Goal: Task Accomplishment & Management: Complete application form

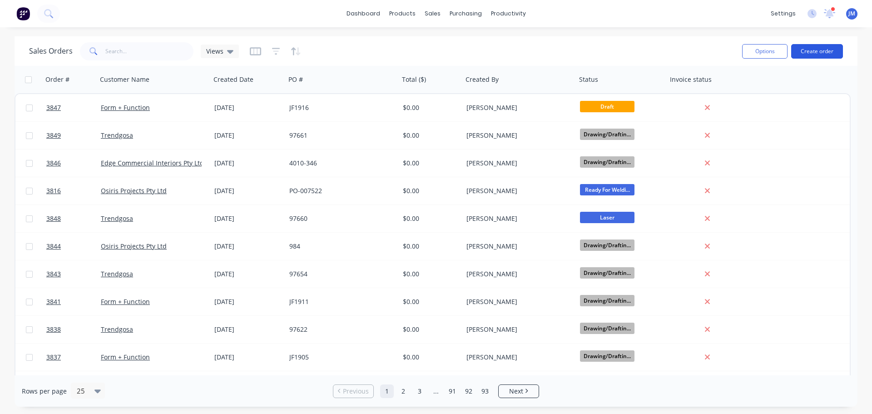
click at [823, 50] on button "Create order" at bounding box center [817, 51] width 52 height 15
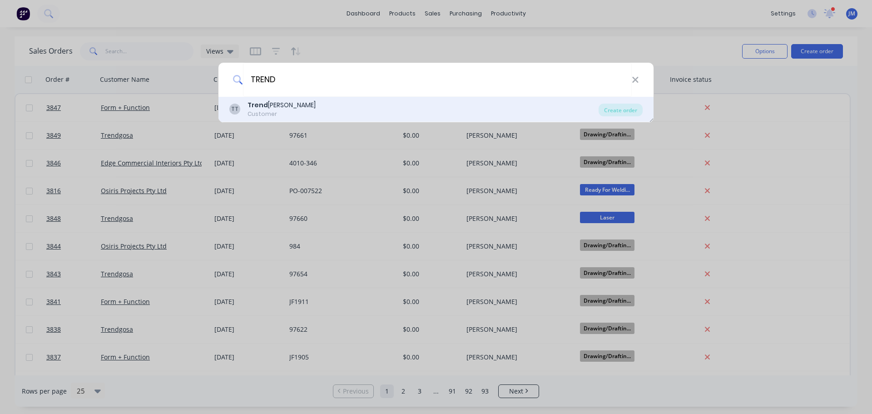
type input "TREND"
click at [262, 106] on b "Trend" at bounding box center [258, 104] width 20 height 9
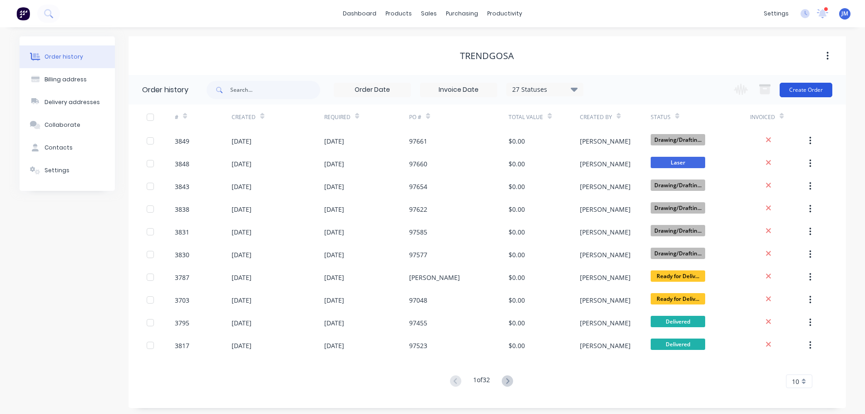
click at [809, 89] on button "Create Order" at bounding box center [806, 90] width 53 height 15
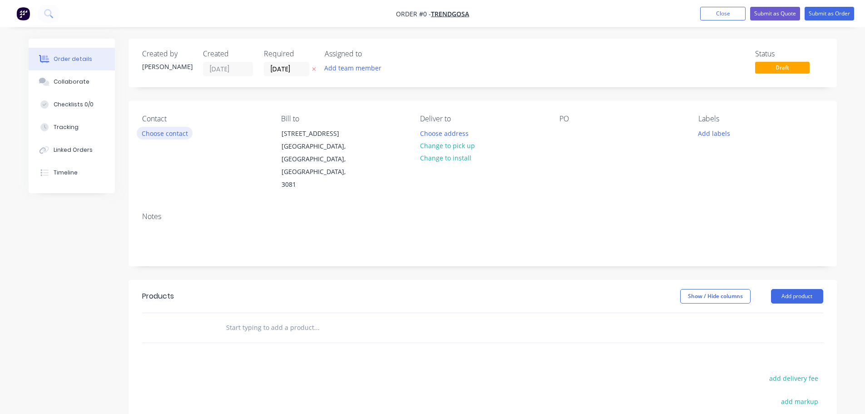
click at [159, 135] on button "Choose contact" at bounding box center [165, 133] width 56 height 12
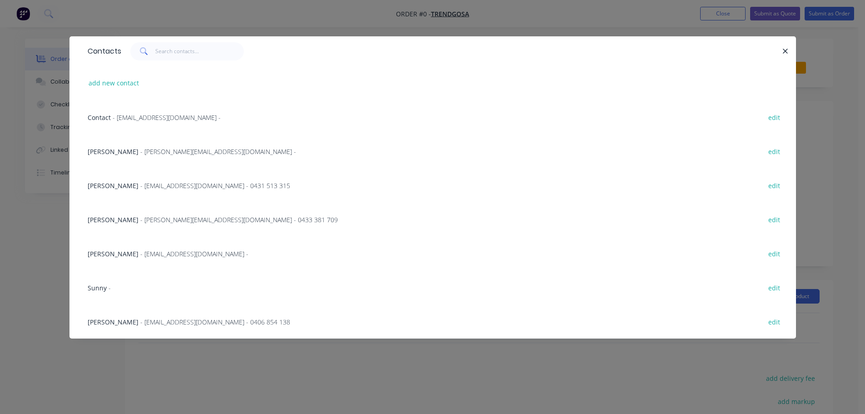
click at [133, 149] on span "[PERSON_NAME]" at bounding box center [113, 151] width 51 height 9
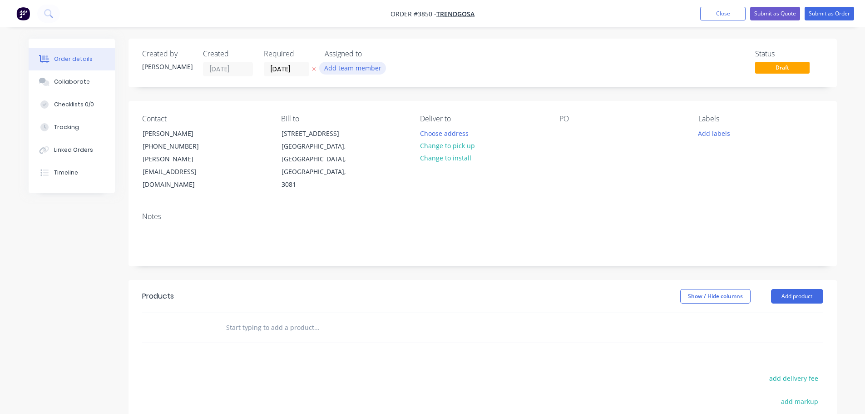
click at [335, 67] on button "Add team member" at bounding box center [352, 68] width 67 height 12
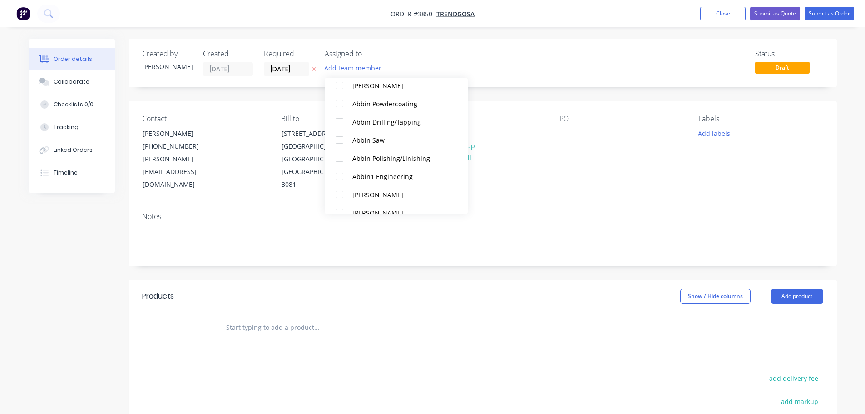
scroll to position [182, 0]
click at [338, 190] on div at bounding box center [340, 191] width 18 height 18
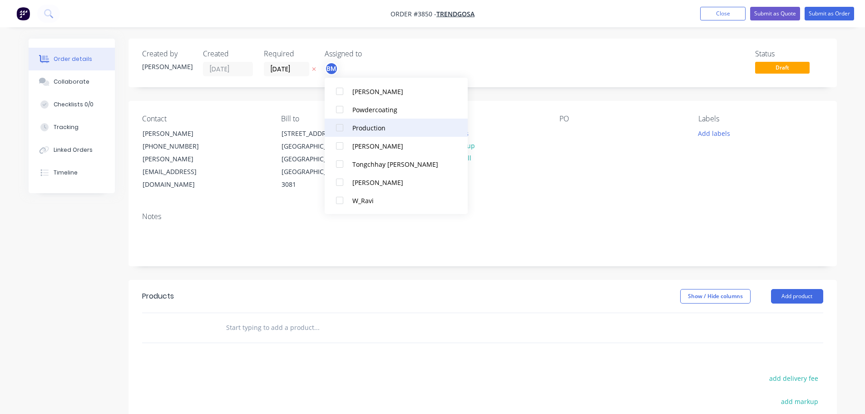
click at [340, 133] on div at bounding box center [340, 128] width 18 height 18
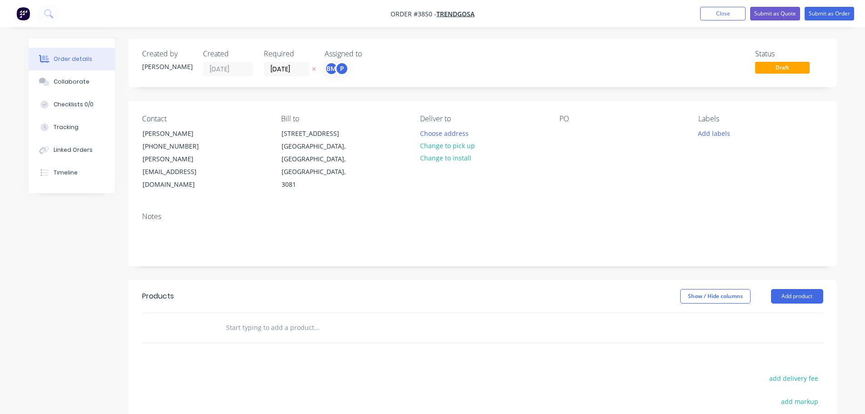
click at [514, 173] on div "Contact [PERSON_NAME] [PHONE_NUMBER] [PERSON_NAME][EMAIL_ADDRESS][DOMAIN_NAME] …" at bounding box center [483, 153] width 709 height 104
click at [423, 129] on button "Choose address" at bounding box center [444, 133] width 58 height 12
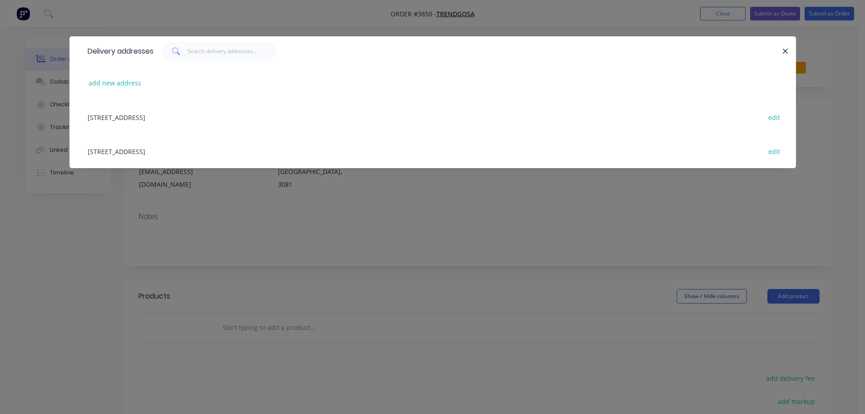
click at [179, 150] on div "[STREET_ADDRESS] edit" at bounding box center [432, 151] width 699 height 34
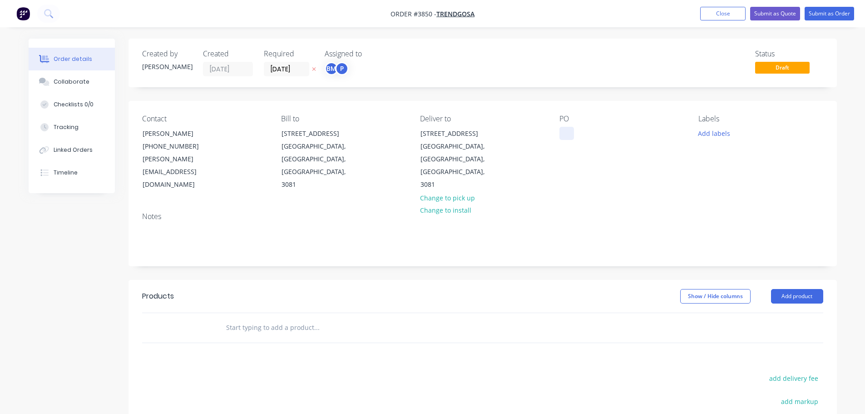
click at [567, 130] on div at bounding box center [567, 133] width 15 height 13
click at [78, 81] on div "Collaborate" at bounding box center [72, 82] width 36 height 8
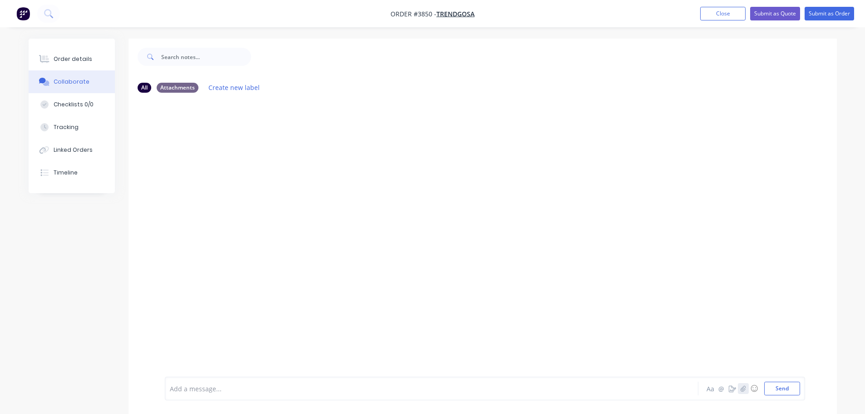
click at [740, 391] on button "button" at bounding box center [743, 388] width 11 height 11
click at [789, 392] on button "Send" at bounding box center [782, 389] width 36 height 14
click at [59, 57] on div "Order details" at bounding box center [73, 59] width 39 height 8
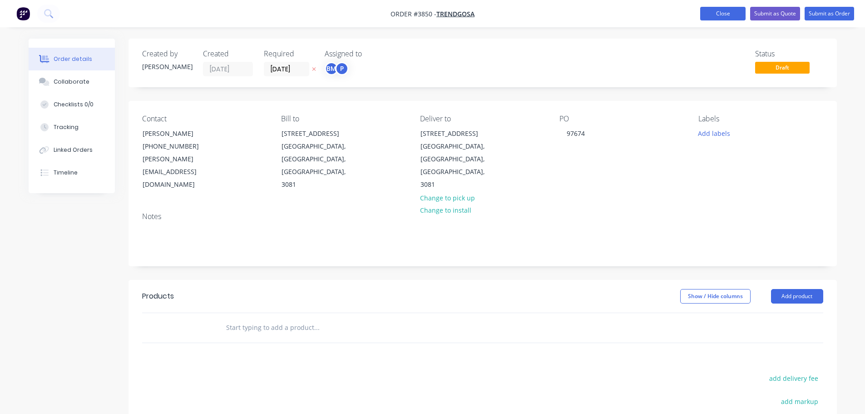
click at [719, 13] on button "Close" at bounding box center [722, 14] width 45 height 14
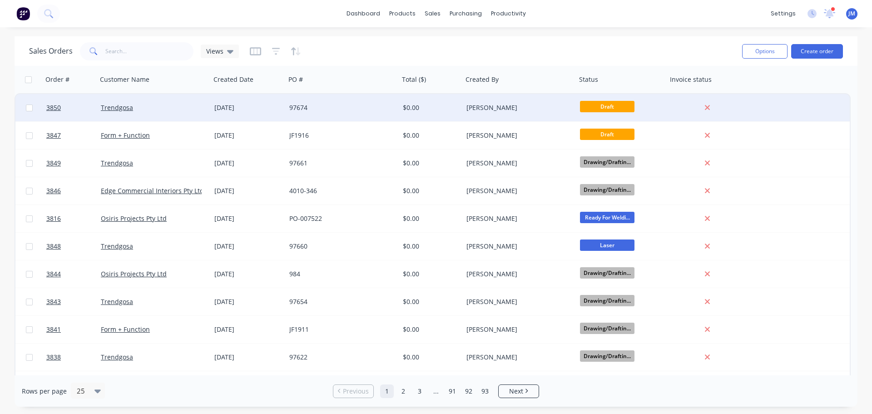
click at [257, 107] on div "[DATE]" at bounding box center [248, 107] width 68 height 9
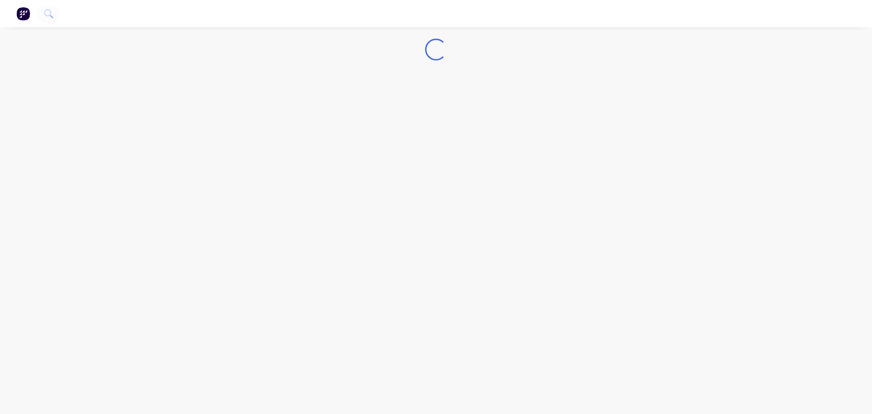
click at [257, 107] on div "Loading..." at bounding box center [436, 207] width 872 height 414
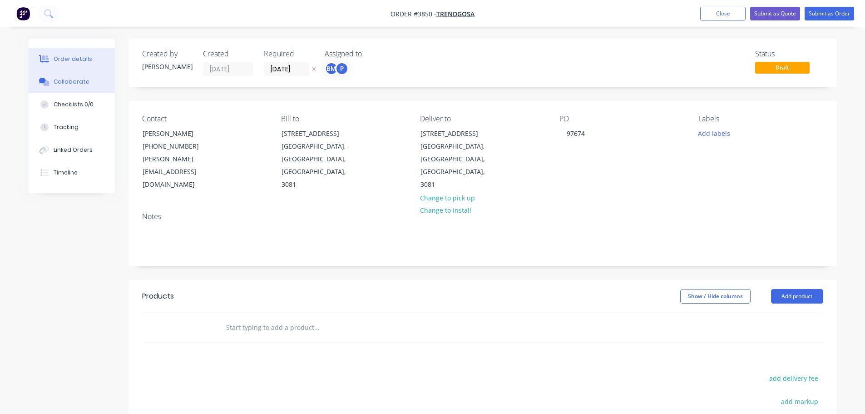
click at [64, 86] on button "Collaborate" at bounding box center [72, 81] width 86 height 23
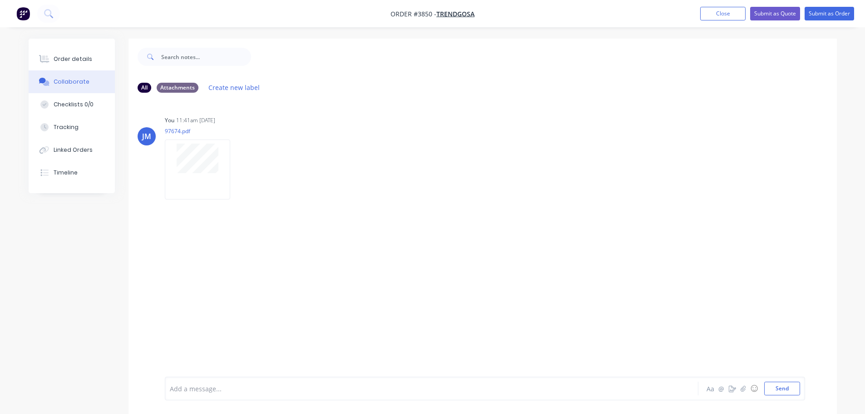
click at [329, 44] on div at bounding box center [544, 57] width 586 height 36
click at [74, 60] on div "Order details" at bounding box center [73, 59] width 39 height 8
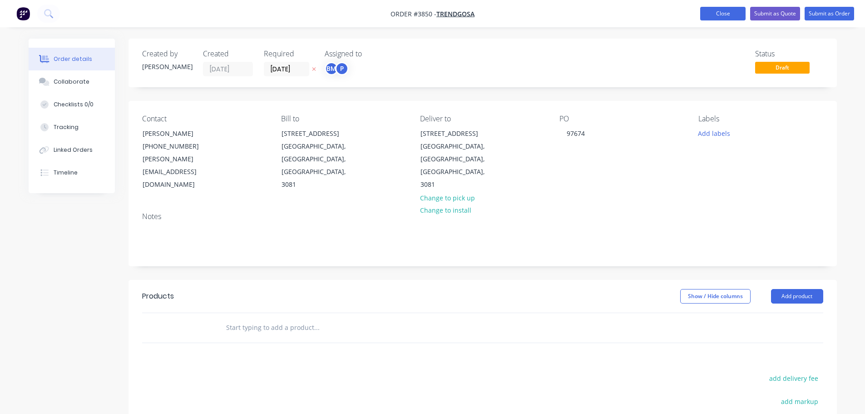
click at [724, 12] on button "Close" at bounding box center [722, 14] width 45 height 14
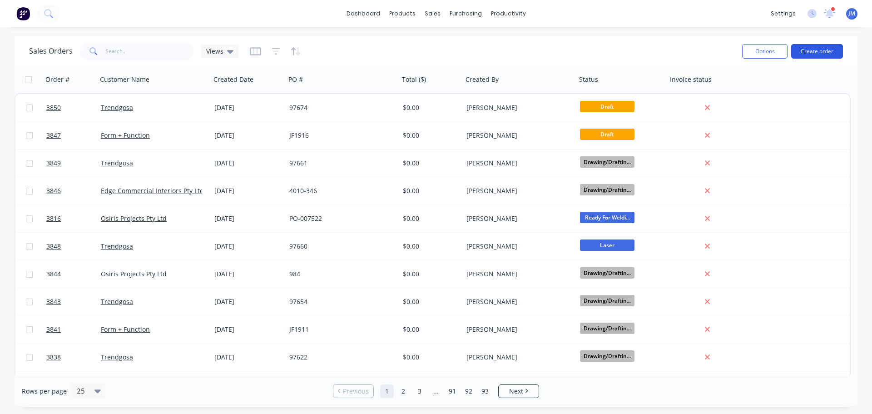
click at [812, 49] on button "Create order" at bounding box center [817, 51] width 52 height 15
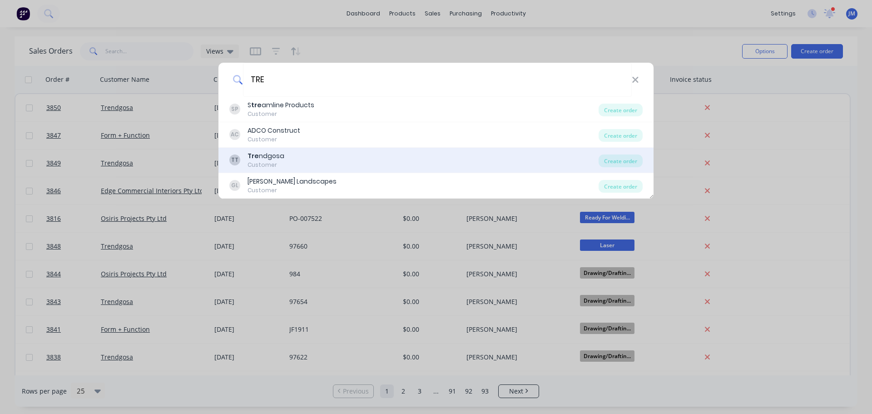
type input "TRE"
click at [256, 156] on b "Tre" at bounding box center [253, 155] width 11 height 9
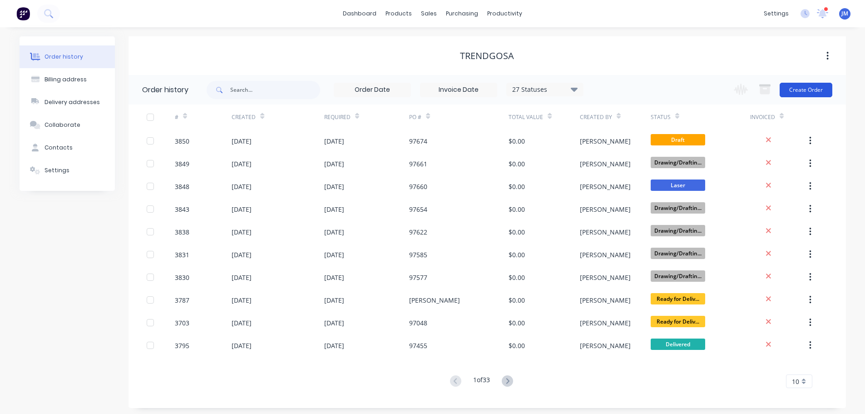
click at [795, 84] on button "Create Order" at bounding box center [806, 90] width 53 height 15
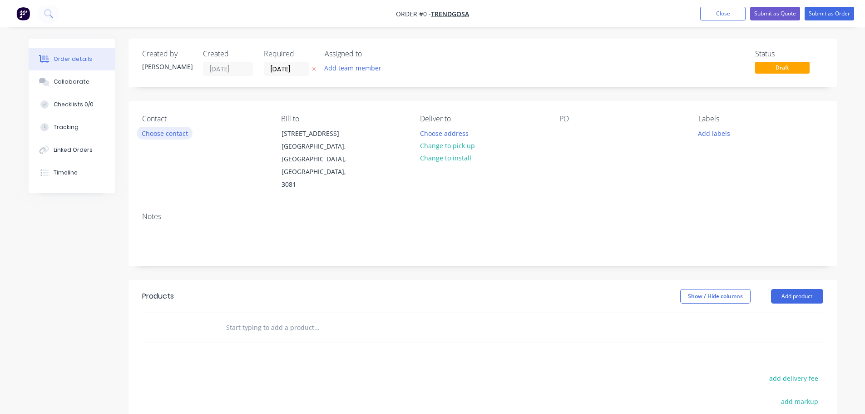
click at [174, 132] on button "Choose contact" at bounding box center [165, 133] width 56 height 12
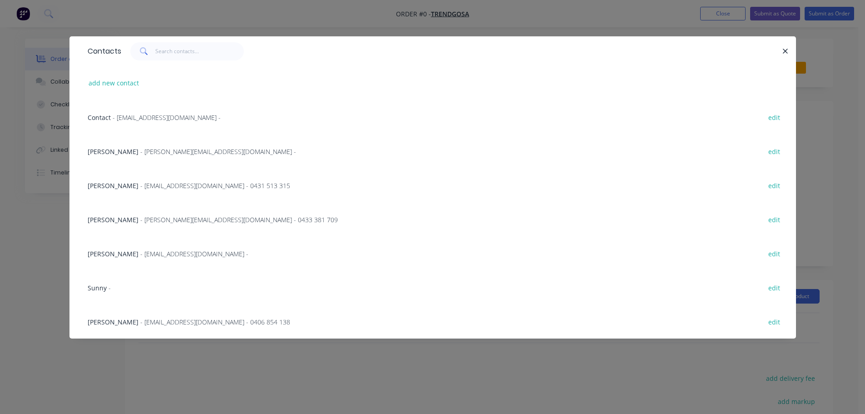
click at [170, 156] on div "[PERSON_NAME] - [PERSON_NAME][EMAIL_ADDRESS][DOMAIN_NAME] -" at bounding box center [192, 152] width 208 height 10
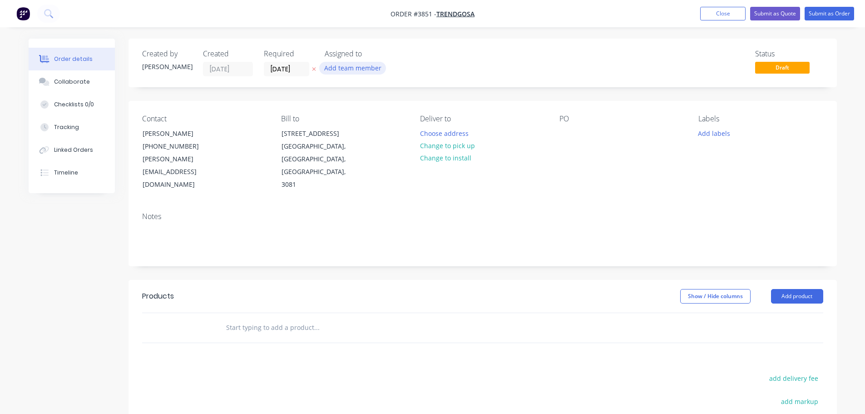
click at [358, 71] on button "Add team member" at bounding box center [352, 68] width 67 height 12
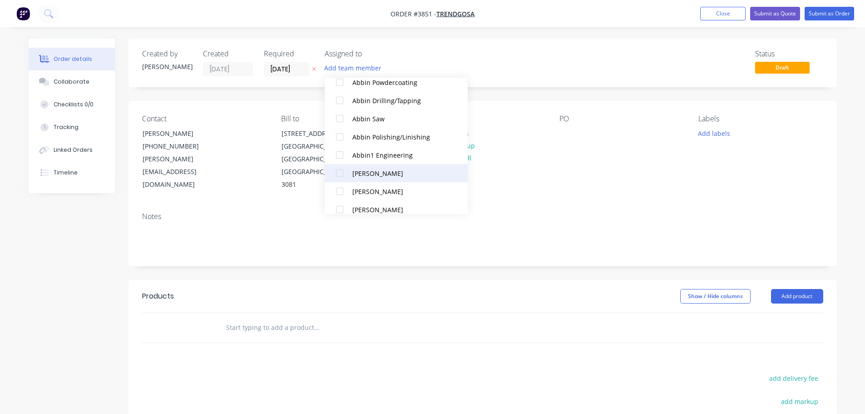
scroll to position [227, 0]
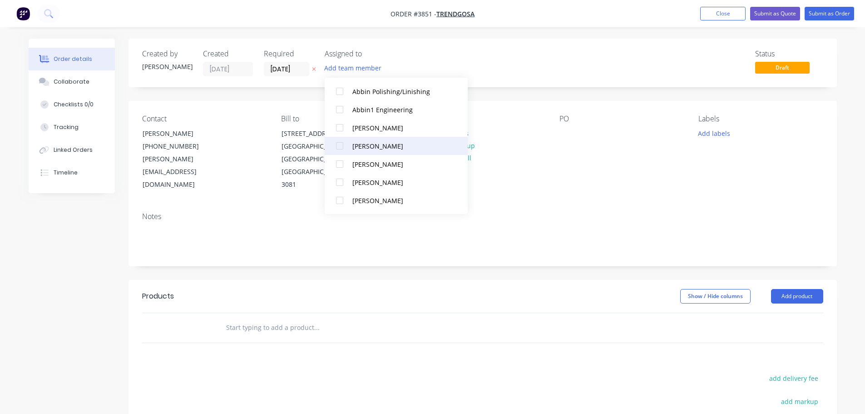
click at [340, 145] on div at bounding box center [340, 146] width 18 height 18
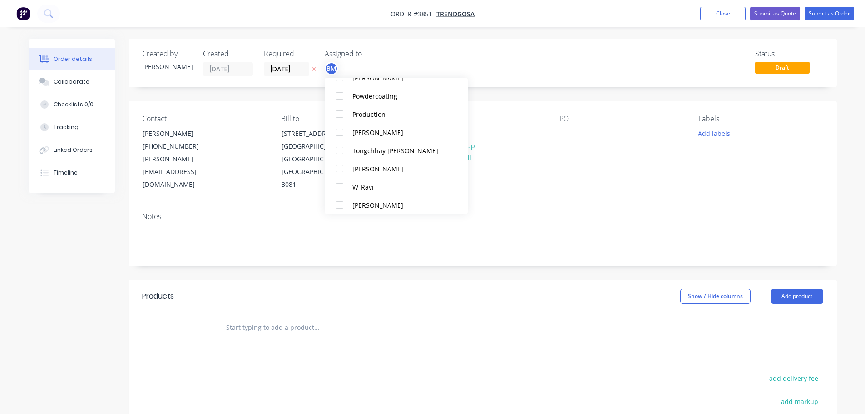
scroll to position [609, 0]
click at [342, 109] on div at bounding box center [340, 109] width 18 height 18
click at [570, 162] on div "PO" at bounding box center [622, 152] width 124 height 77
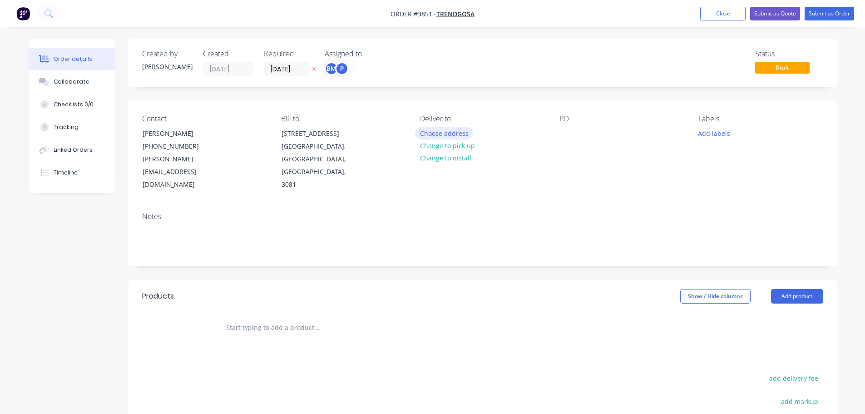
click at [439, 135] on button "Choose address" at bounding box center [444, 133] width 58 height 12
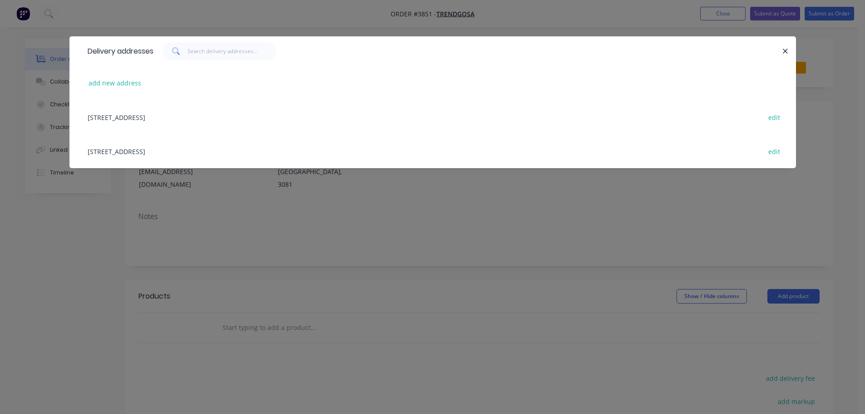
click at [186, 152] on div "[STREET_ADDRESS] edit" at bounding box center [432, 151] width 699 height 34
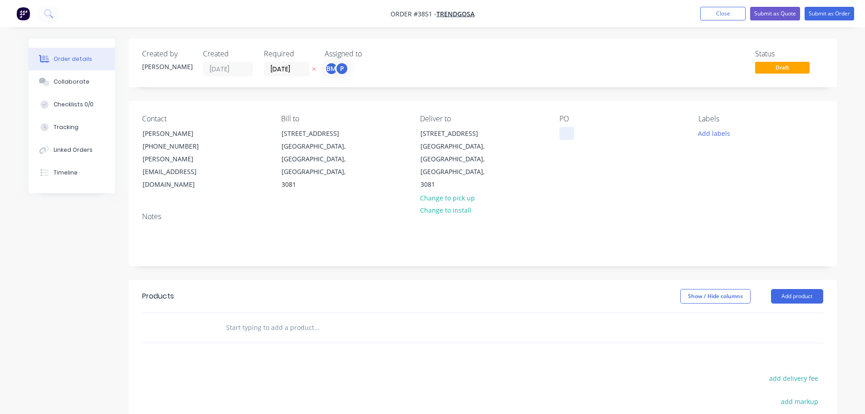
click at [562, 130] on div at bounding box center [567, 133] width 15 height 13
click at [571, 134] on div "9675" at bounding box center [574, 133] width 29 height 13
click at [545, 205] on div "Notes" at bounding box center [483, 235] width 709 height 61
click at [84, 84] on div "Collaborate" at bounding box center [72, 82] width 36 height 8
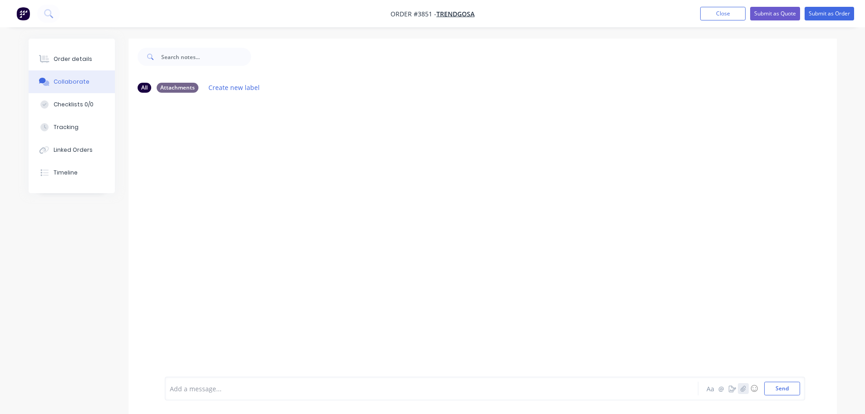
click at [742, 388] on icon "button" at bounding box center [742, 388] width 5 height 6
click at [783, 392] on button "Send" at bounding box center [782, 389] width 36 height 14
click at [76, 61] on div "Order details" at bounding box center [73, 59] width 39 height 8
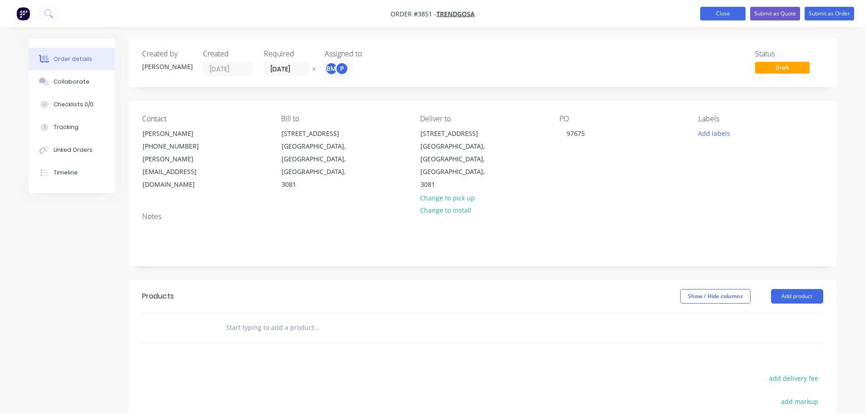
click at [736, 16] on button "Close" at bounding box center [722, 14] width 45 height 14
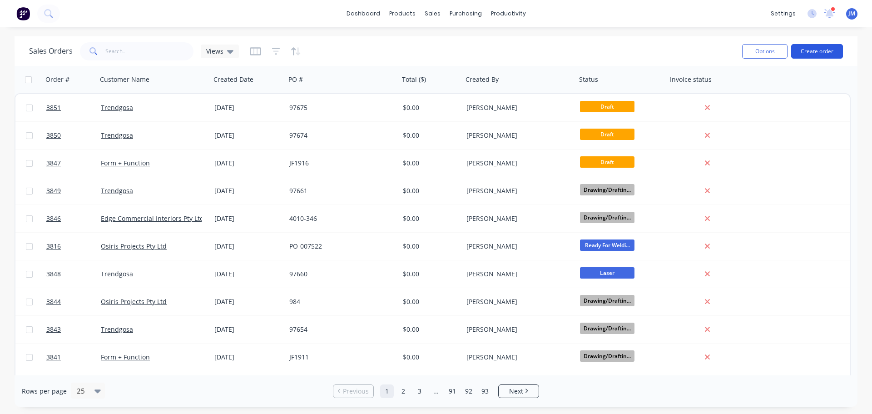
click at [804, 53] on button "Create order" at bounding box center [817, 51] width 52 height 15
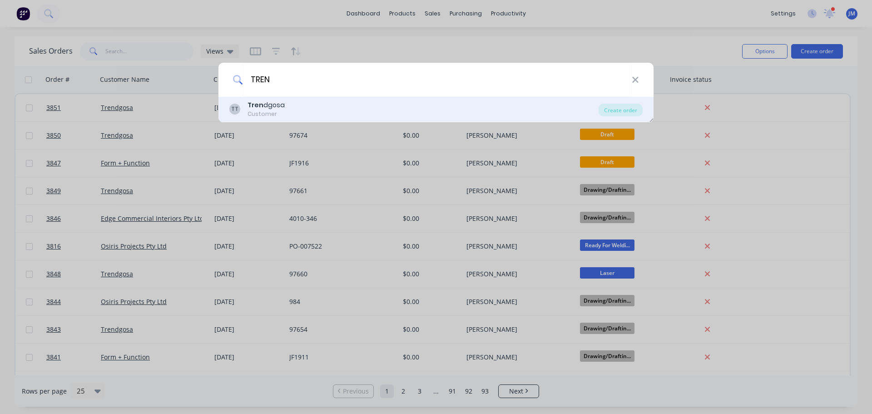
type input "TREN"
click at [257, 106] on b "Tren" at bounding box center [256, 104] width 16 height 9
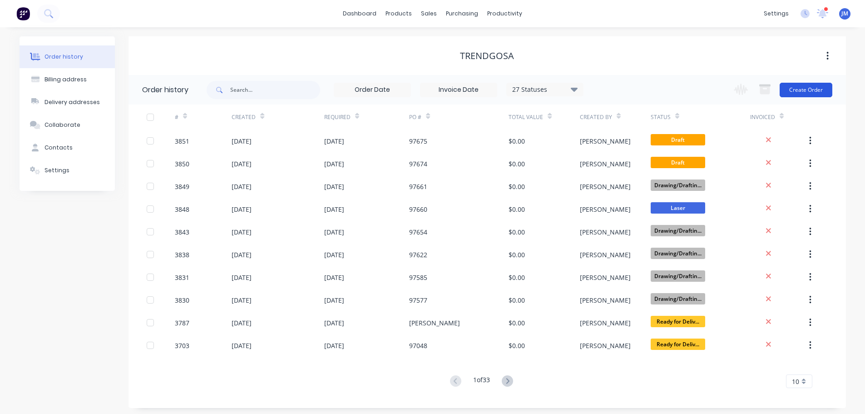
click at [819, 85] on button "Create Order" at bounding box center [806, 90] width 53 height 15
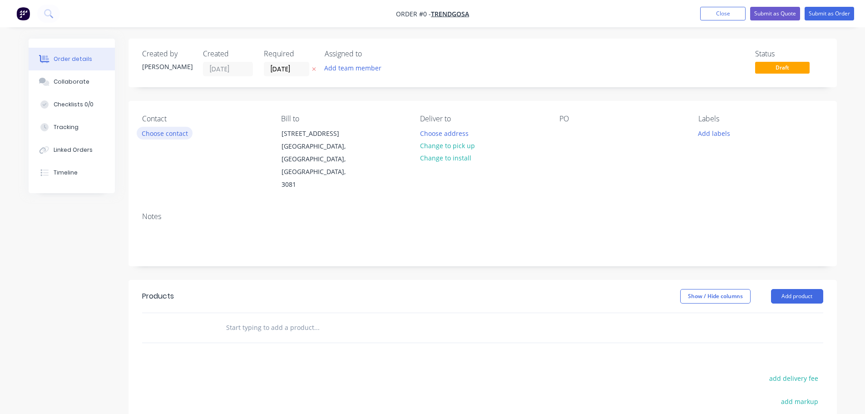
click at [174, 132] on button "Choose contact" at bounding box center [165, 133] width 56 height 12
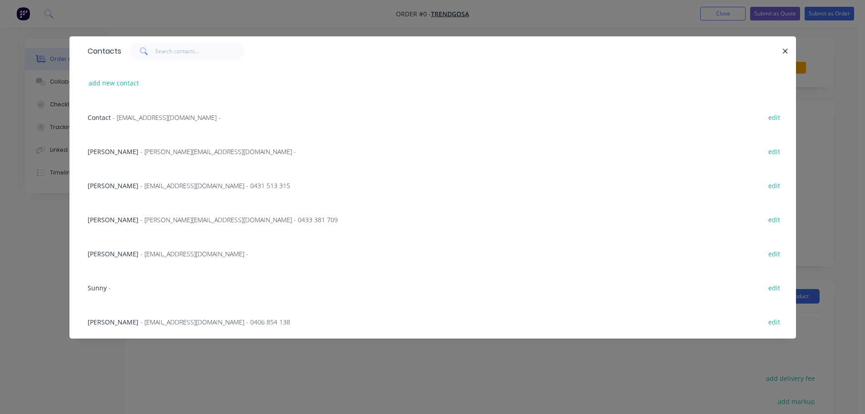
click at [152, 146] on div "[PERSON_NAME] - [PERSON_NAME][EMAIL_ADDRESS][DOMAIN_NAME] - edit" at bounding box center [432, 151] width 699 height 34
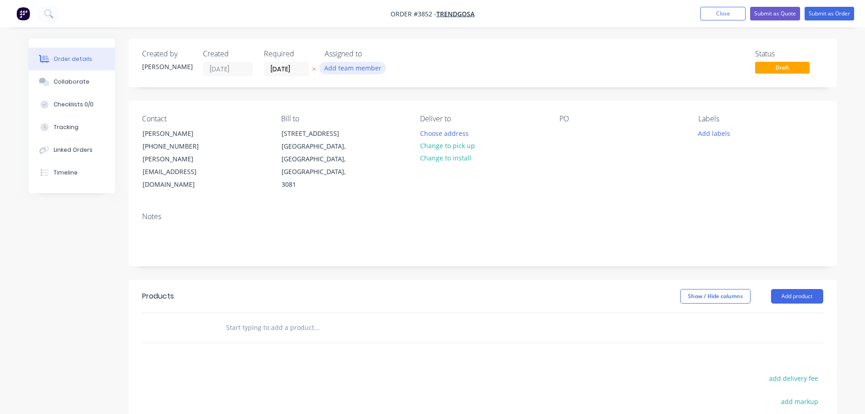
click at [337, 69] on button "Add team member" at bounding box center [352, 68] width 67 height 12
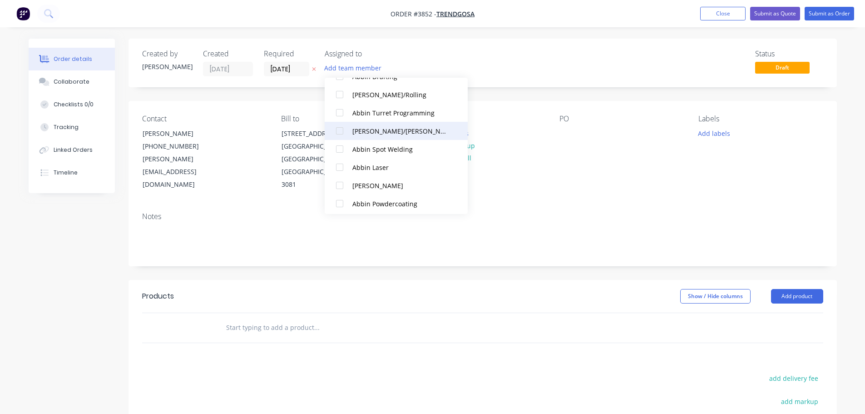
scroll to position [182, 0]
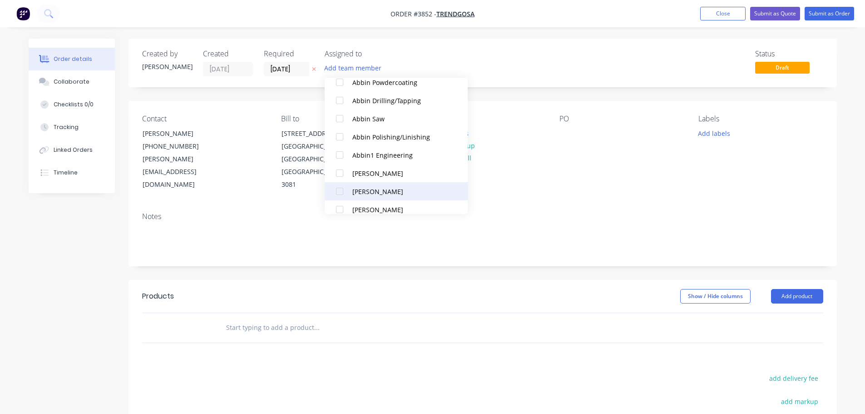
click at [345, 189] on div at bounding box center [340, 191] width 18 height 18
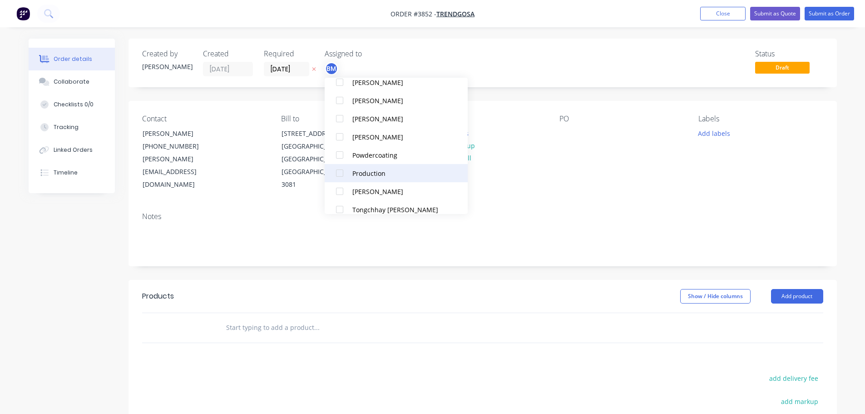
click at [343, 168] on div at bounding box center [340, 173] width 18 height 18
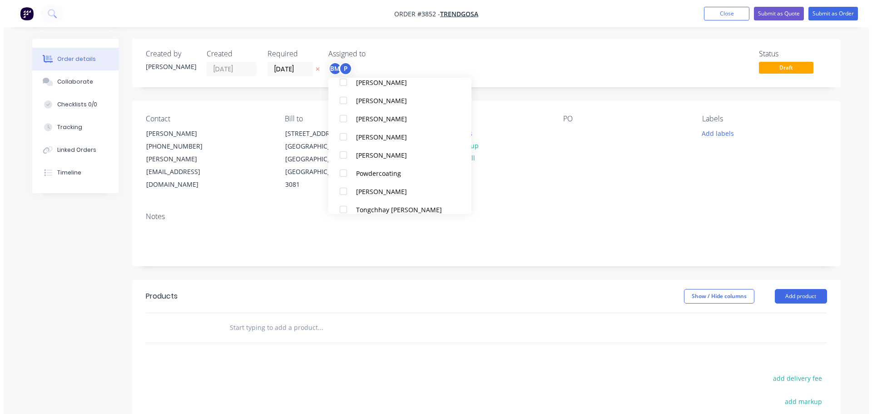
scroll to position [0, 0]
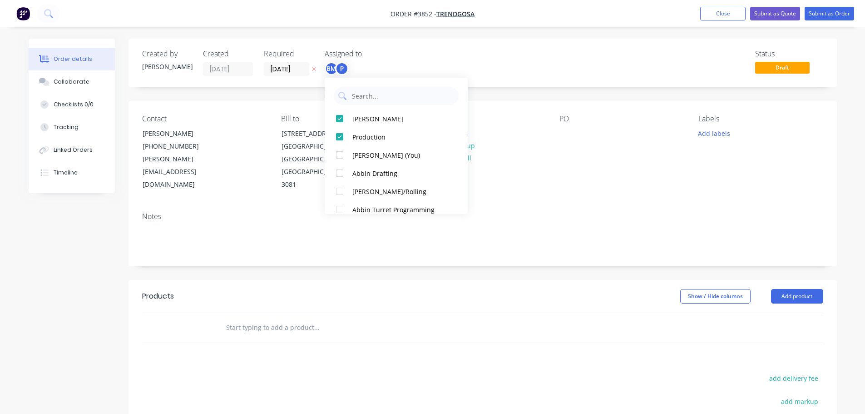
click at [555, 212] on div "Notes" at bounding box center [482, 216] width 681 height 9
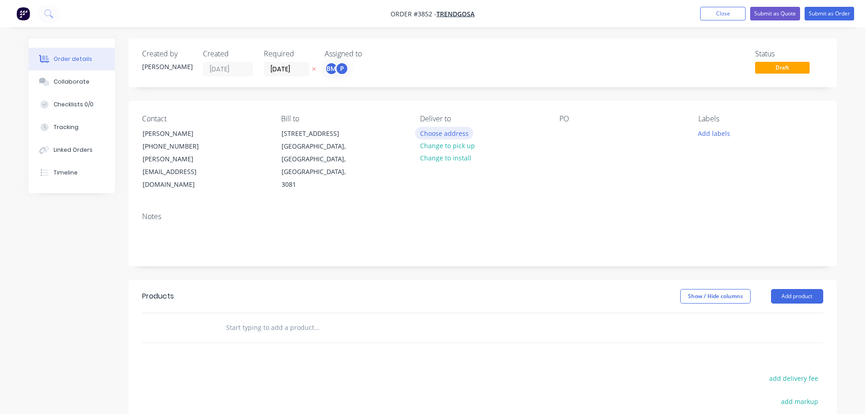
click at [428, 134] on button "Choose address" at bounding box center [444, 133] width 58 height 12
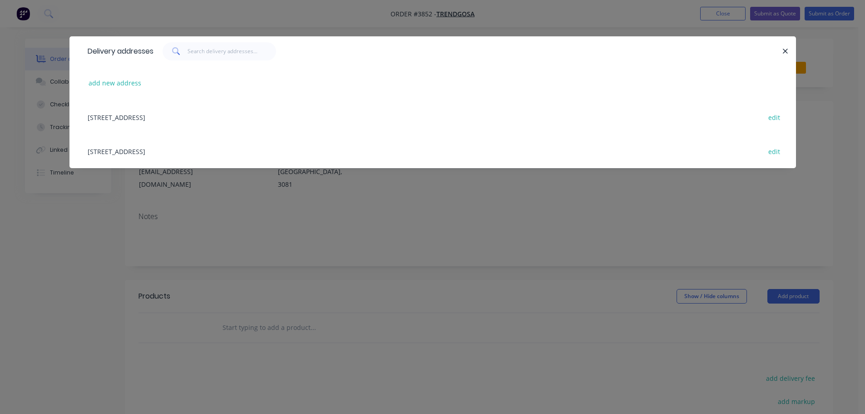
click at [183, 145] on div "[STREET_ADDRESS] edit" at bounding box center [432, 151] width 699 height 34
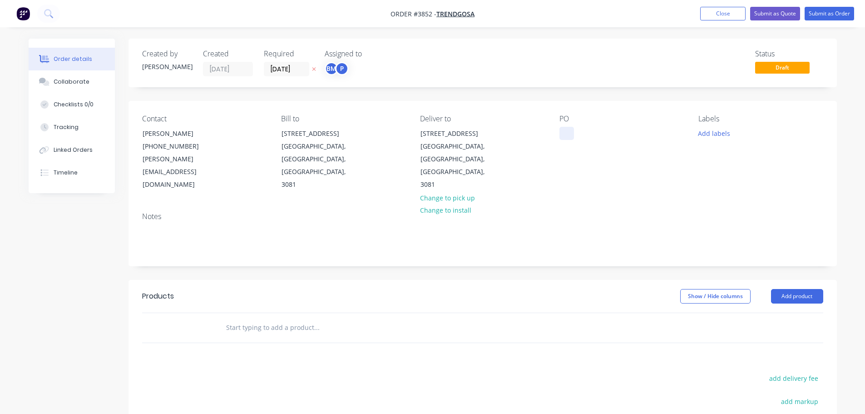
click at [566, 129] on div at bounding box center [567, 133] width 15 height 13
click at [566, 129] on div "97676" at bounding box center [576, 133] width 33 height 13
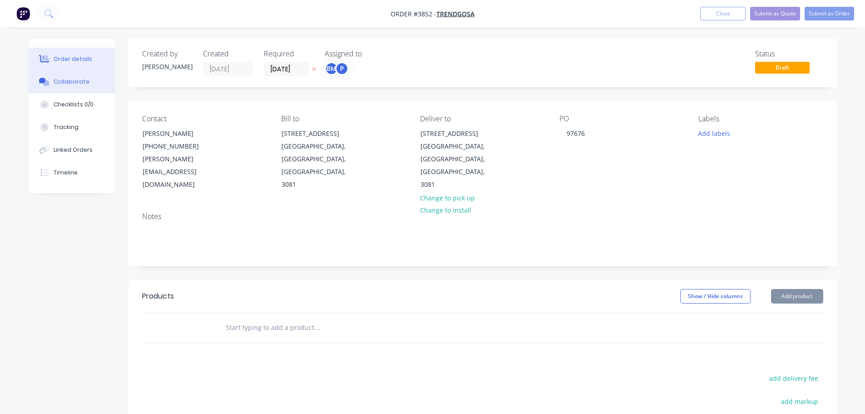
click at [78, 86] on button "Collaborate" at bounding box center [72, 81] width 86 height 23
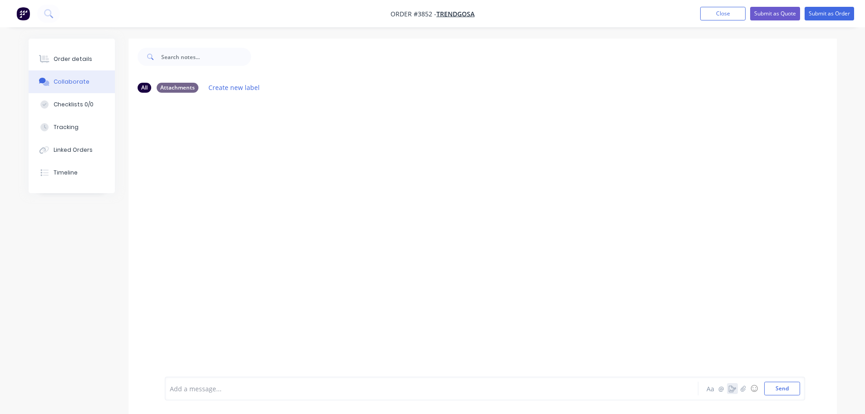
click at [737, 388] on button "button" at bounding box center [732, 388] width 11 height 11
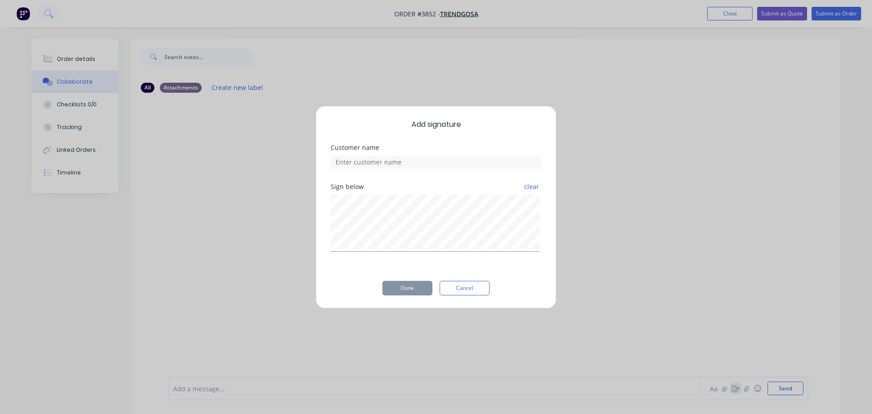
click at [745, 388] on div "Add signature Customer name Sign below clear Done Cancel" at bounding box center [436, 207] width 872 height 414
click at [451, 279] on div "Add signature Customer name Sign below clear Done Cancel" at bounding box center [436, 207] width 241 height 203
click at [479, 289] on button "Cancel" at bounding box center [465, 288] width 50 height 15
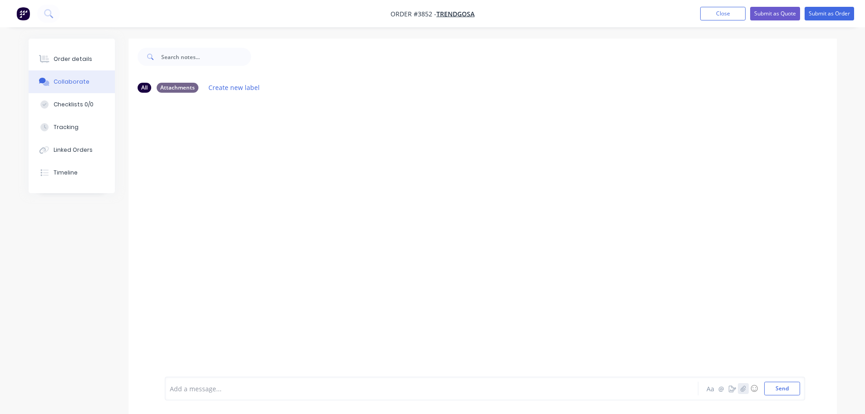
click at [743, 387] on icon "button" at bounding box center [743, 388] width 5 height 6
click at [779, 385] on button "Send" at bounding box center [782, 389] width 36 height 14
click at [72, 62] on div "Order details" at bounding box center [73, 59] width 39 height 8
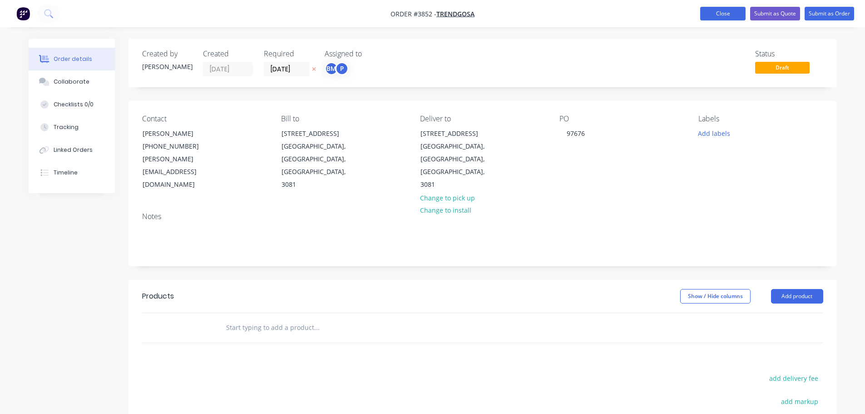
click at [724, 16] on button "Close" at bounding box center [722, 14] width 45 height 14
